Goal: Navigation & Orientation: Find specific page/section

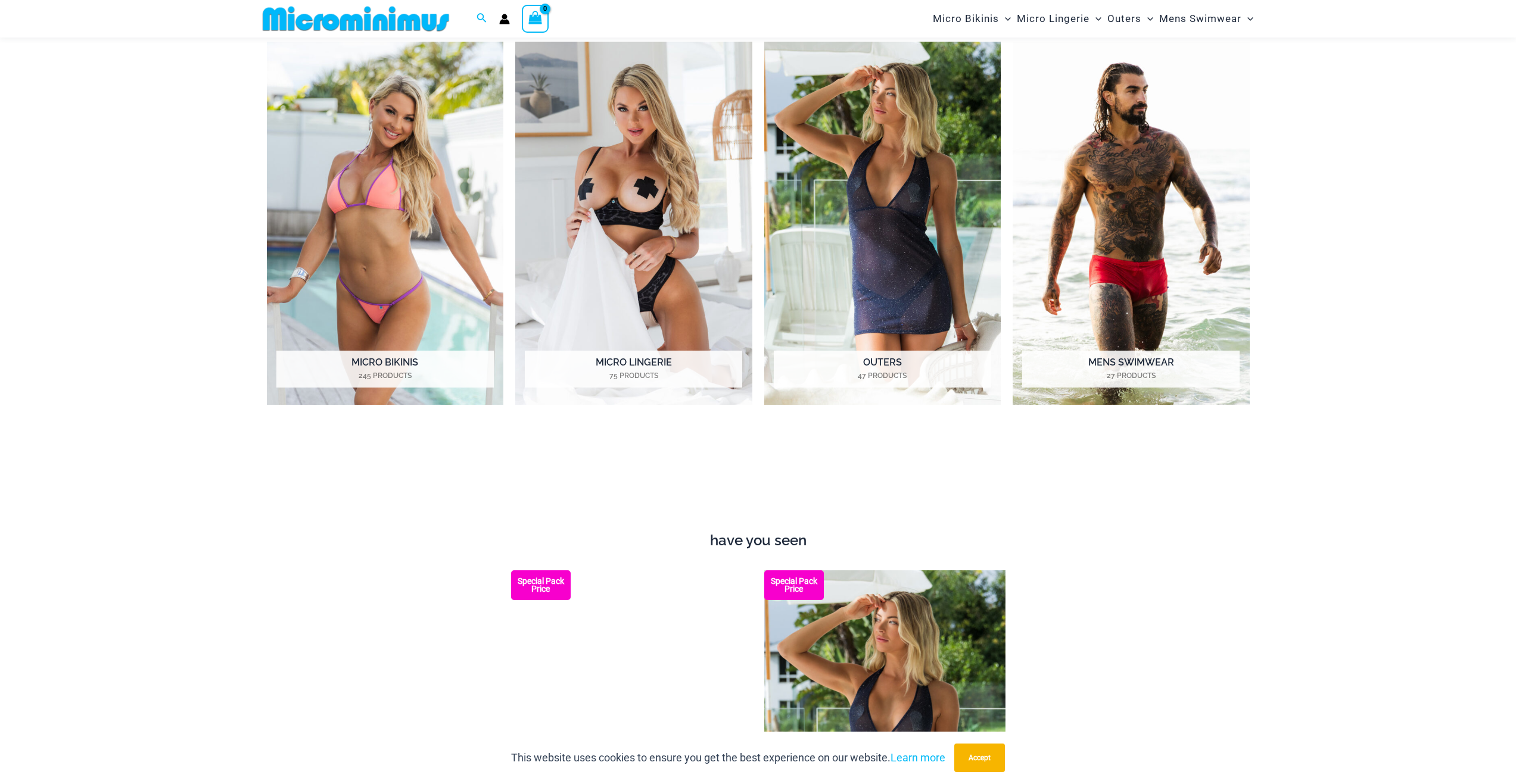
scroll to position [1300, 0]
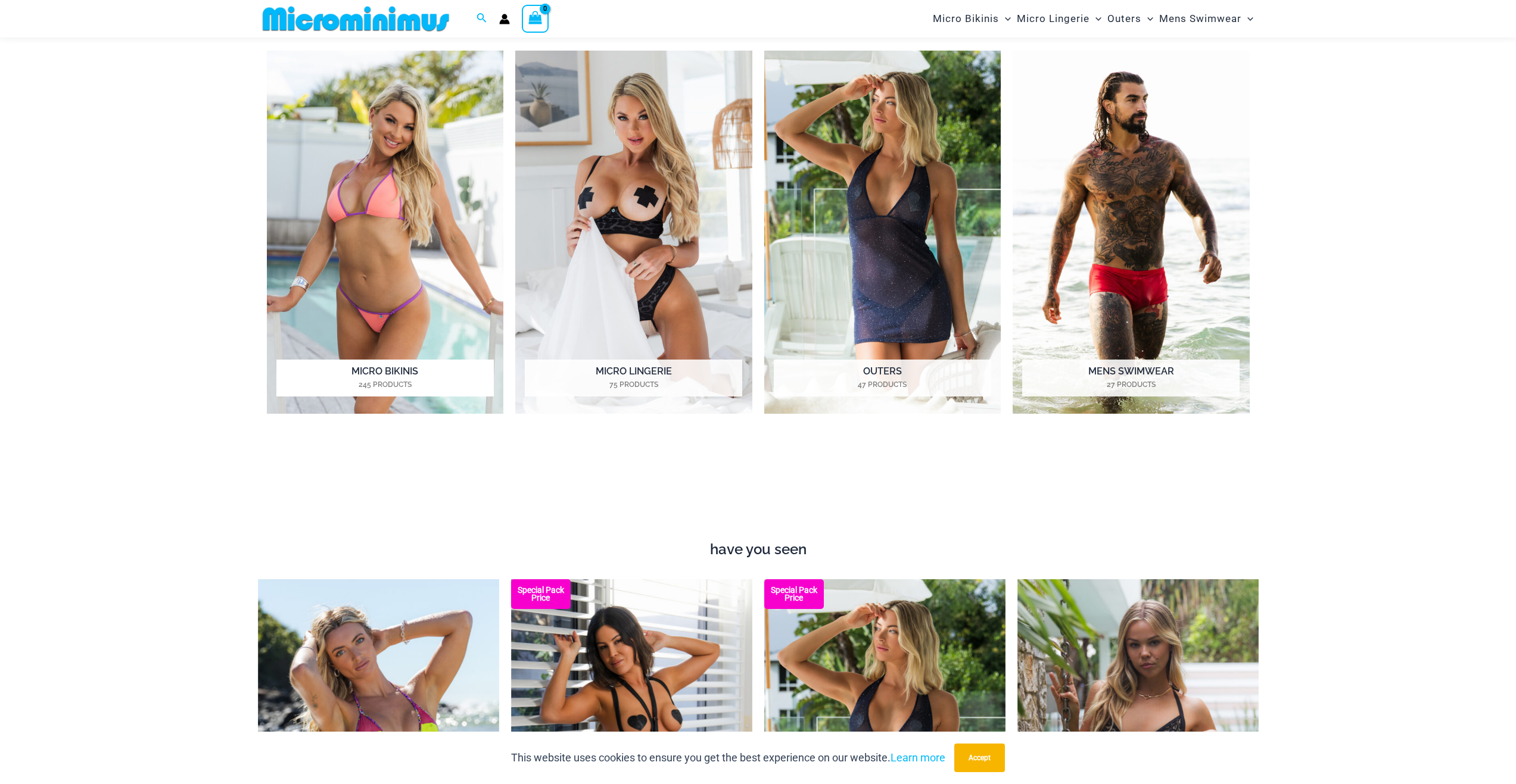
click at [431, 224] on img "Visit product category Micro Bikinis" at bounding box center [385, 232] width 237 height 364
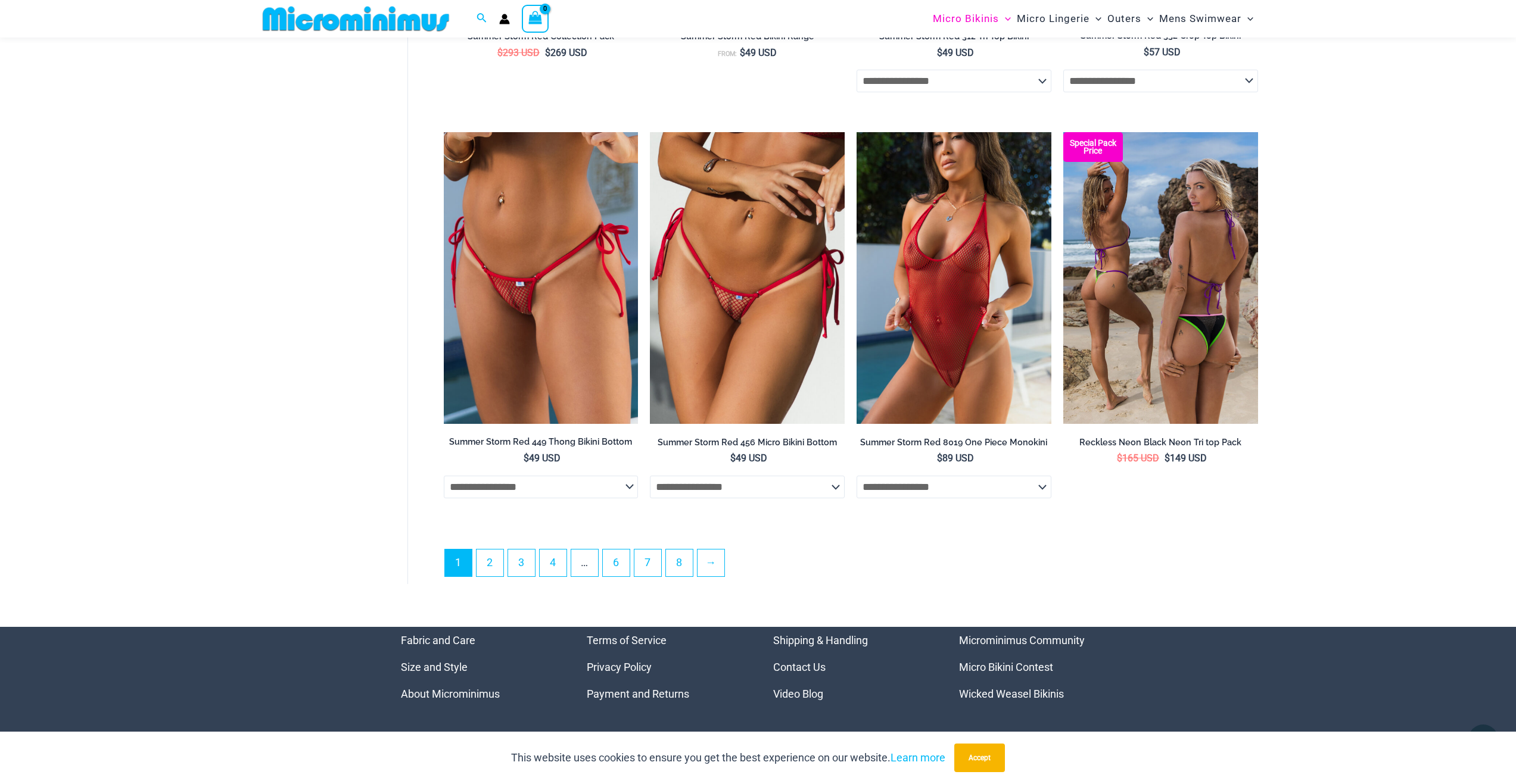
scroll to position [3088, 0]
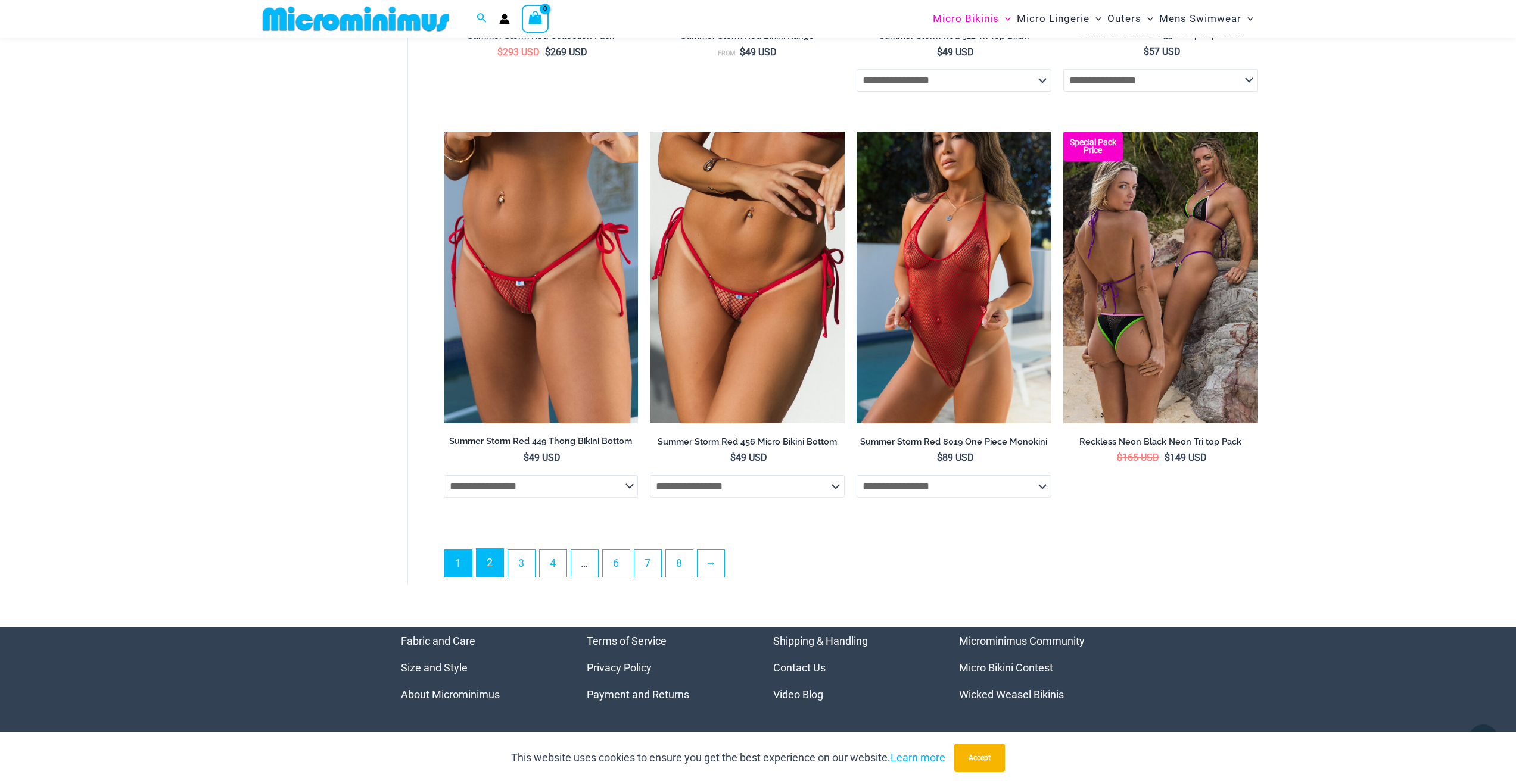
click at [481, 561] on link "2" at bounding box center [489, 563] width 27 height 28
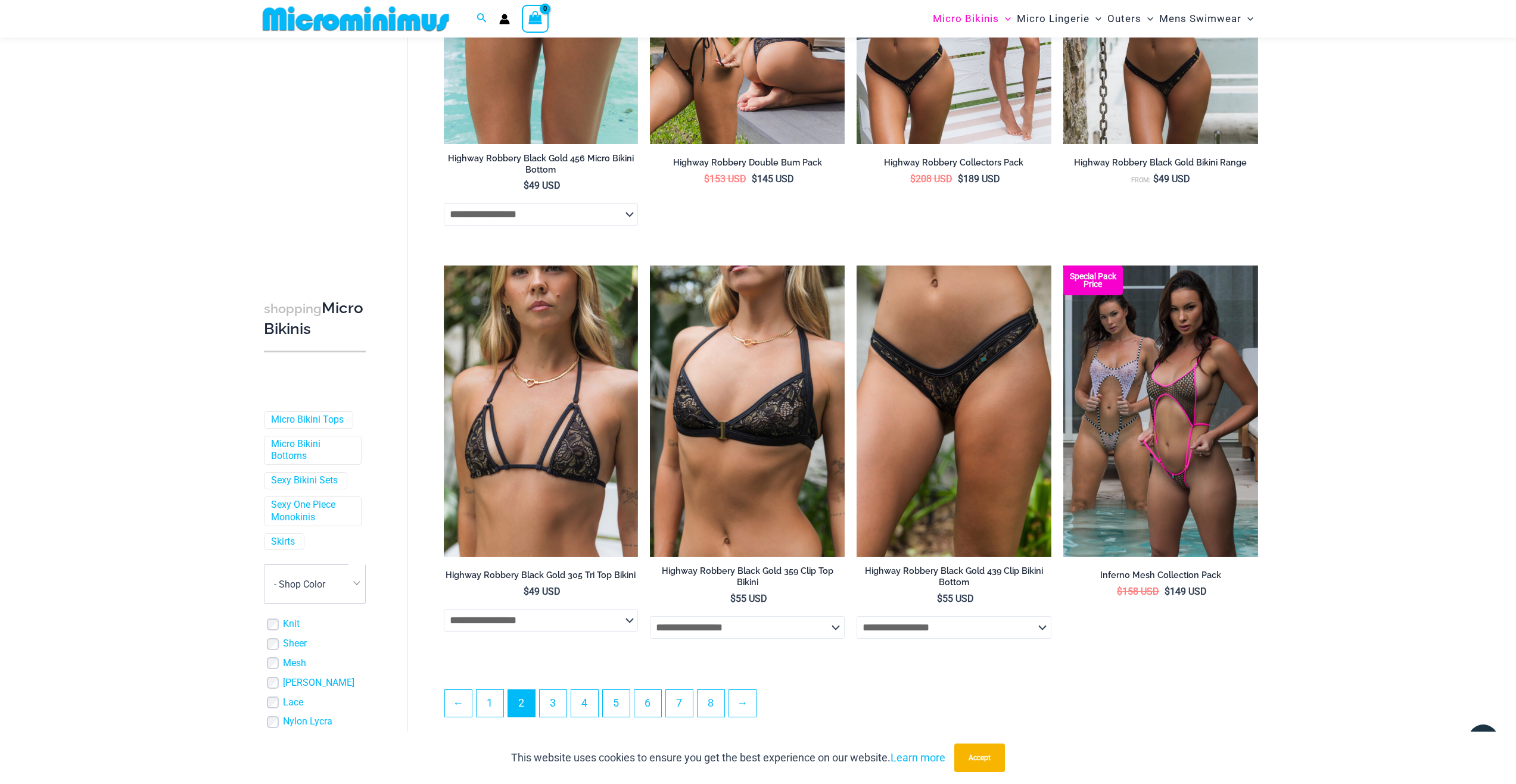
scroll to position [2789, 0]
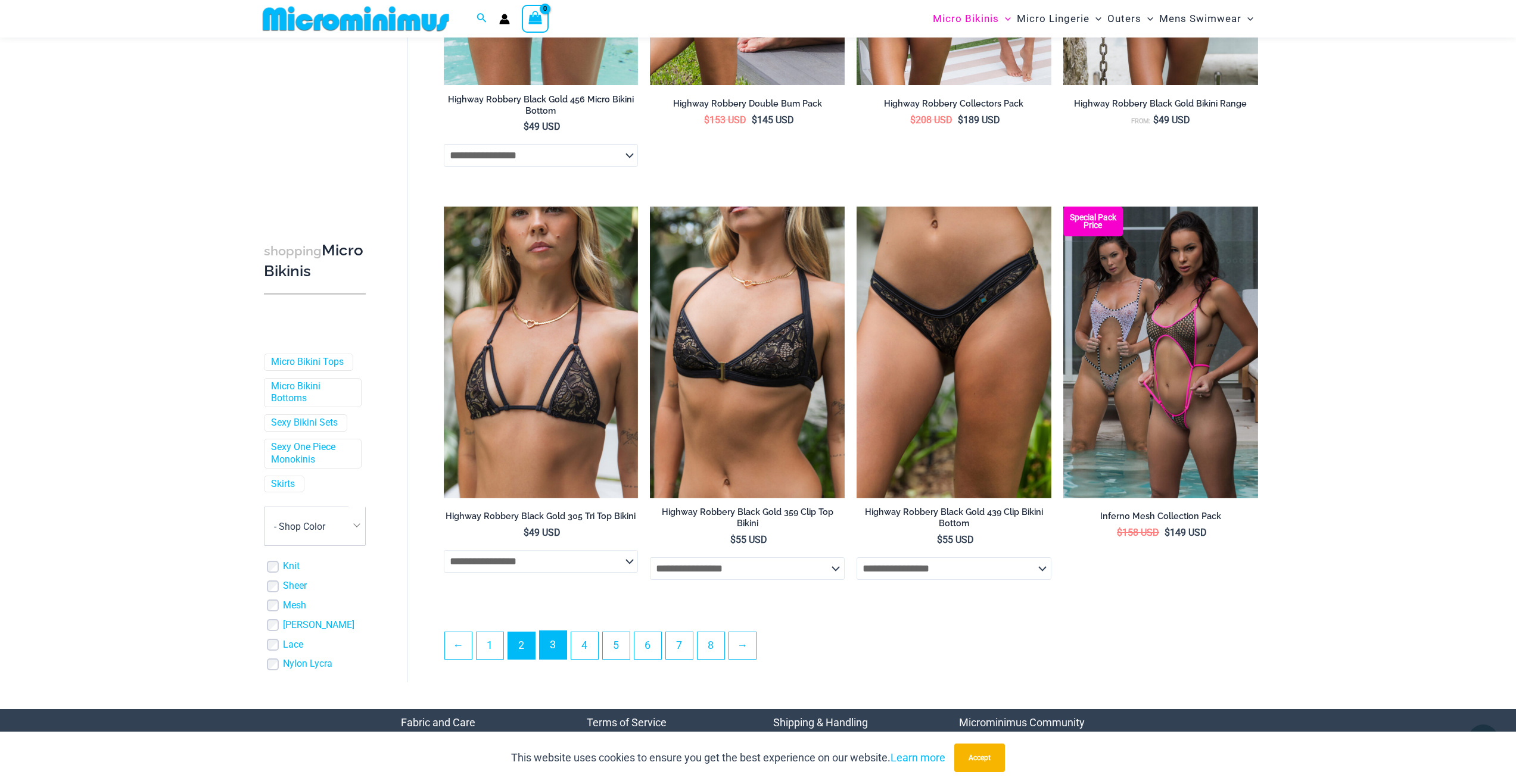
click at [552, 652] on link "3" at bounding box center [553, 645] width 27 height 28
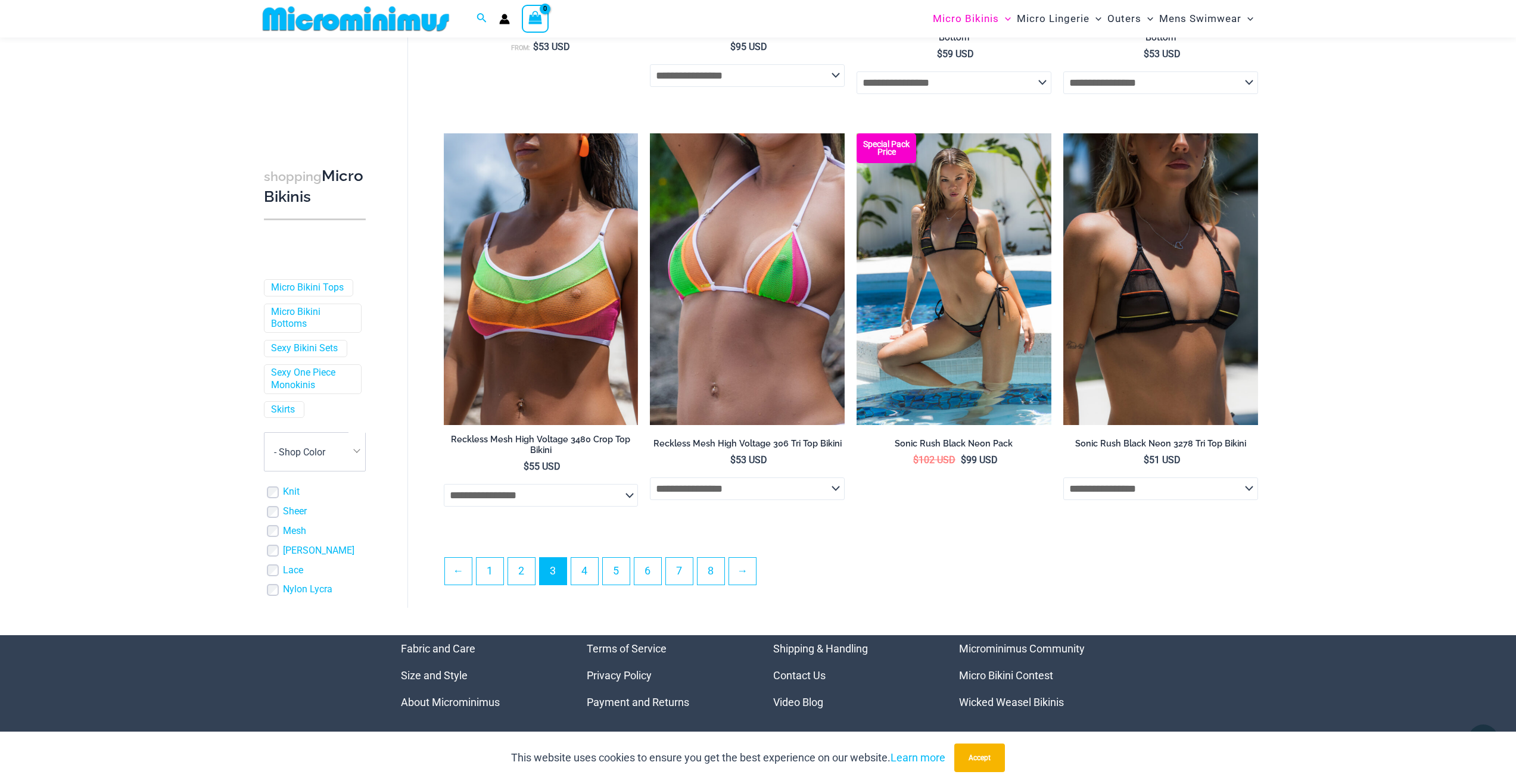
scroll to position [2976, 0]
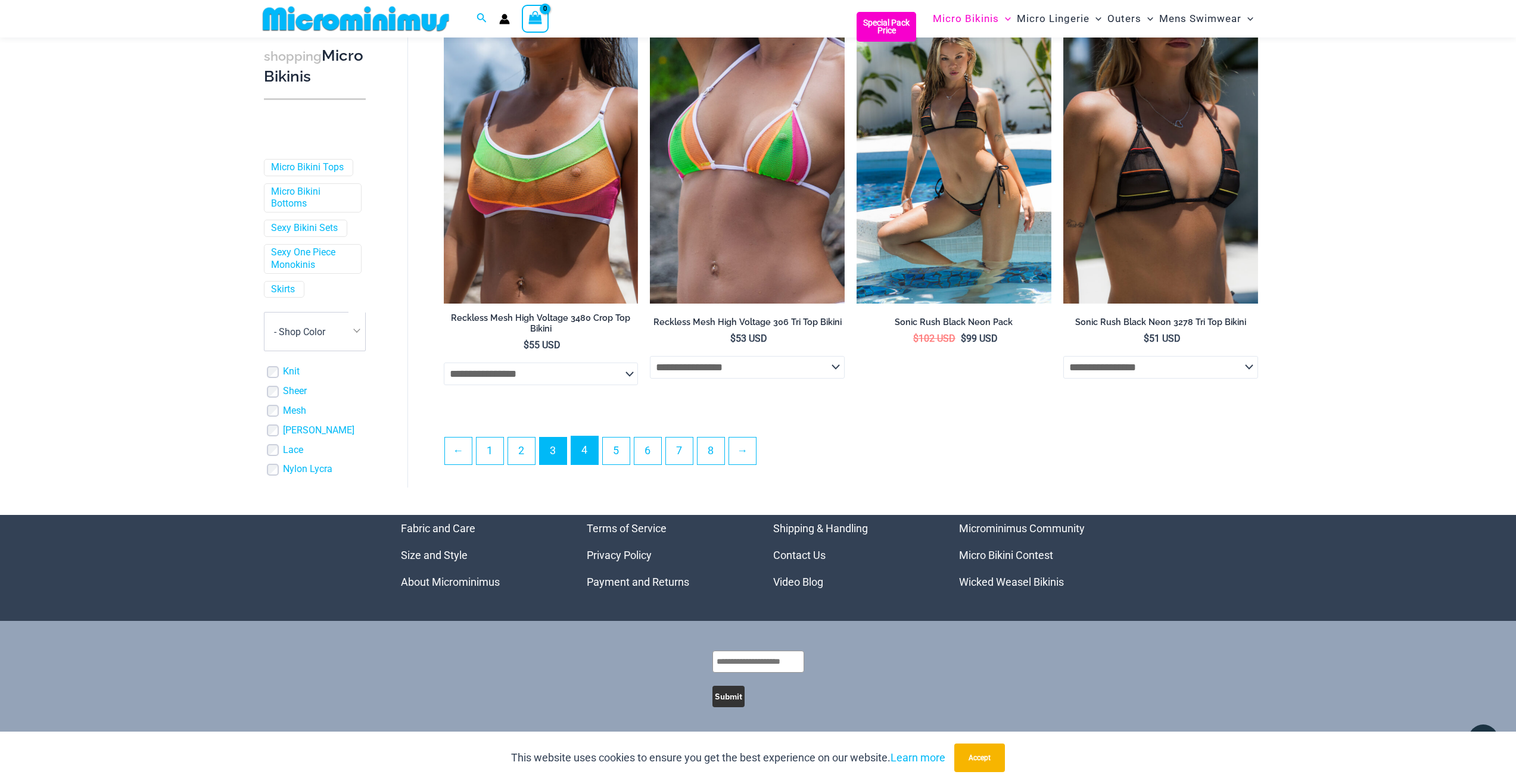
click at [587, 447] on link "4" at bounding box center [584, 450] width 27 height 28
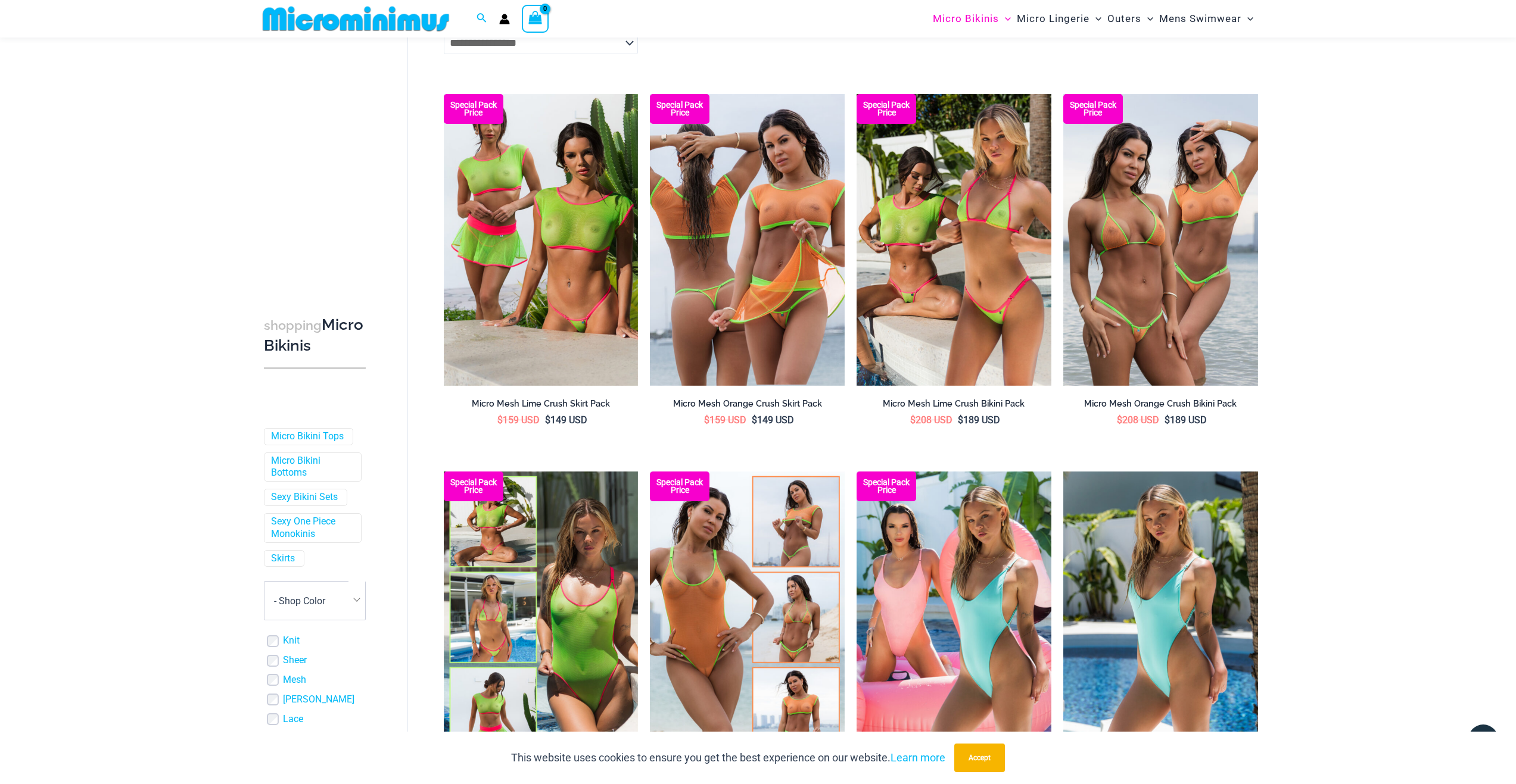
scroll to position [2670, 0]
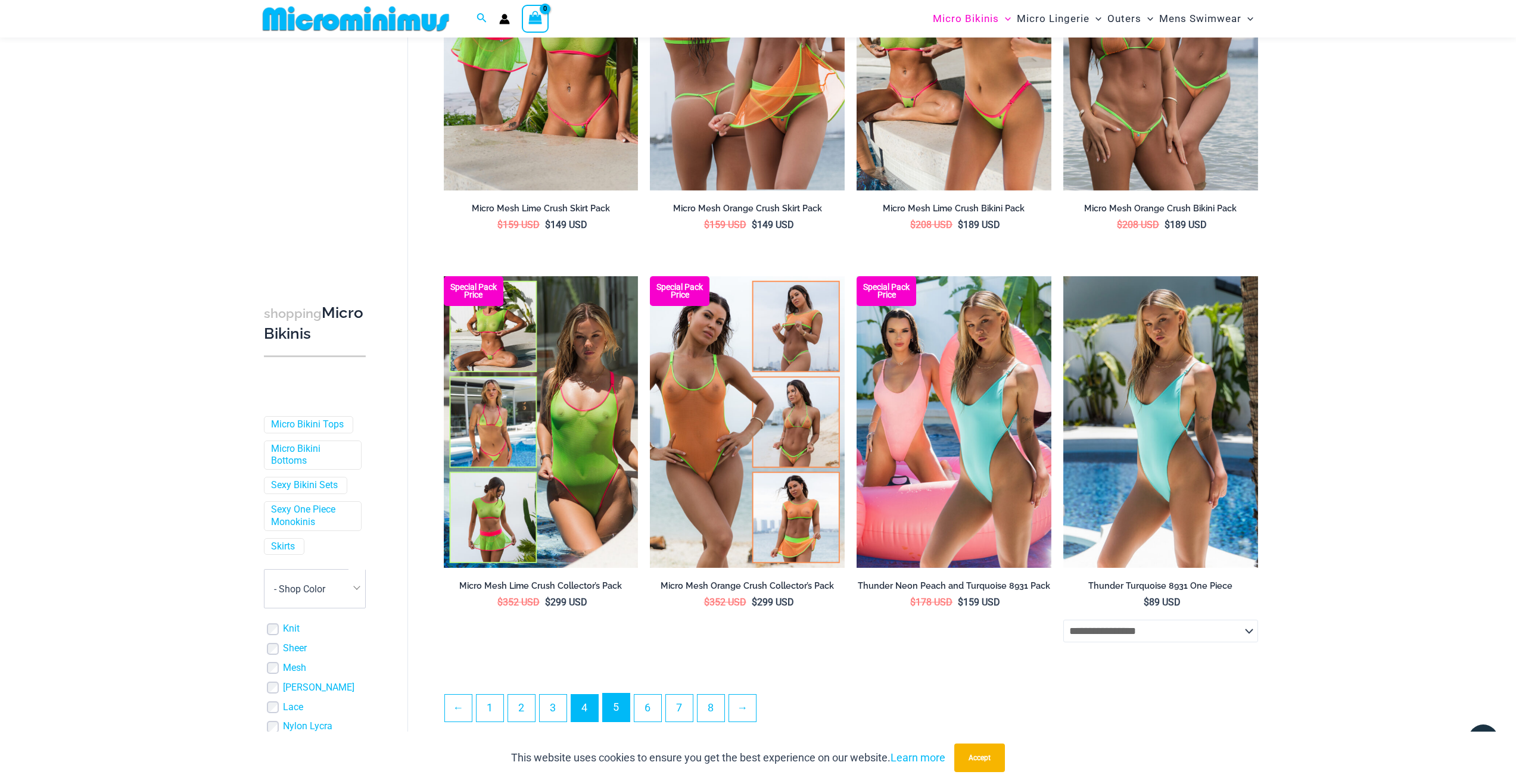
click at [609, 714] on link "5" at bounding box center [615, 707] width 27 height 28
